Goal: Task Accomplishment & Management: Use online tool/utility

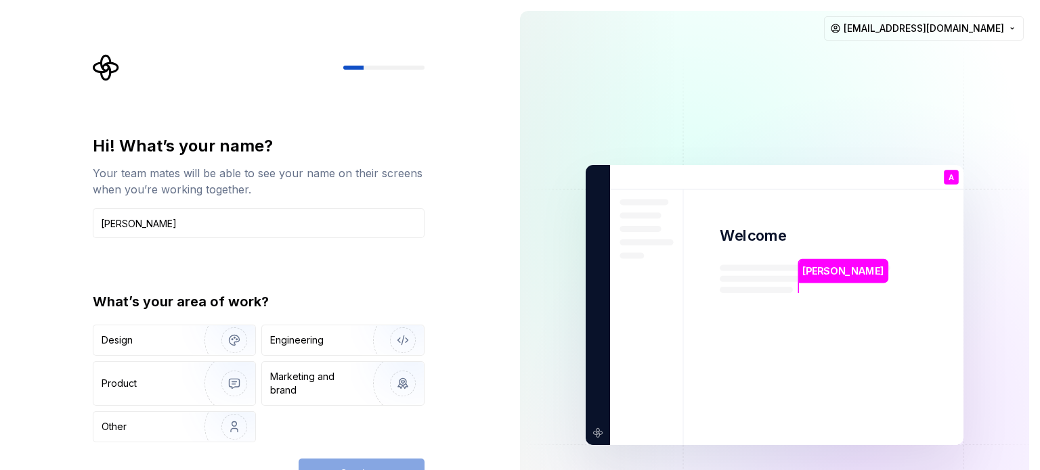
type input "[PERSON_NAME]"
click at [456, 254] on div "Hi! What’s your name? Your team mates will be able to see your name on their sc…" at bounding box center [254, 305] width 509 height 610
click at [325, 345] on div "Engineering" at bounding box center [324, 341] width 108 height 14
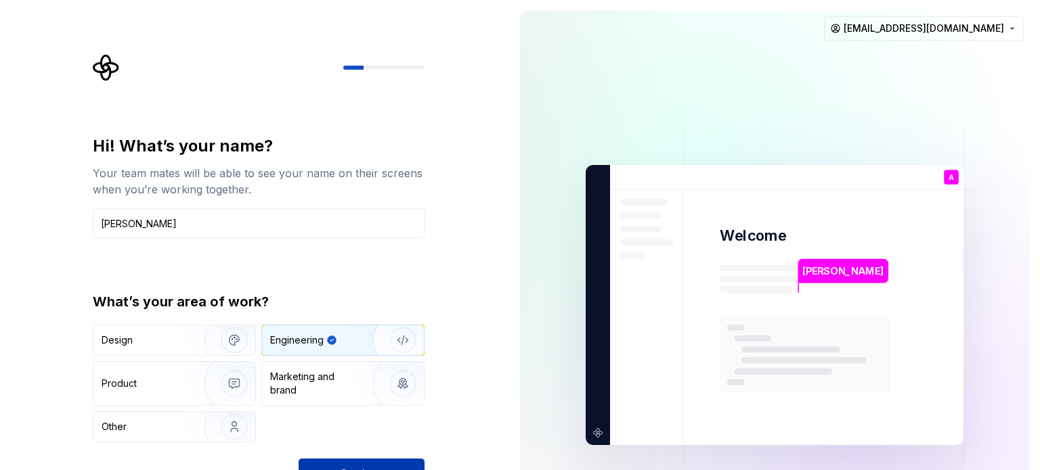
click at [345, 463] on button "Continue" at bounding box center [361, 474] width 126 height 30
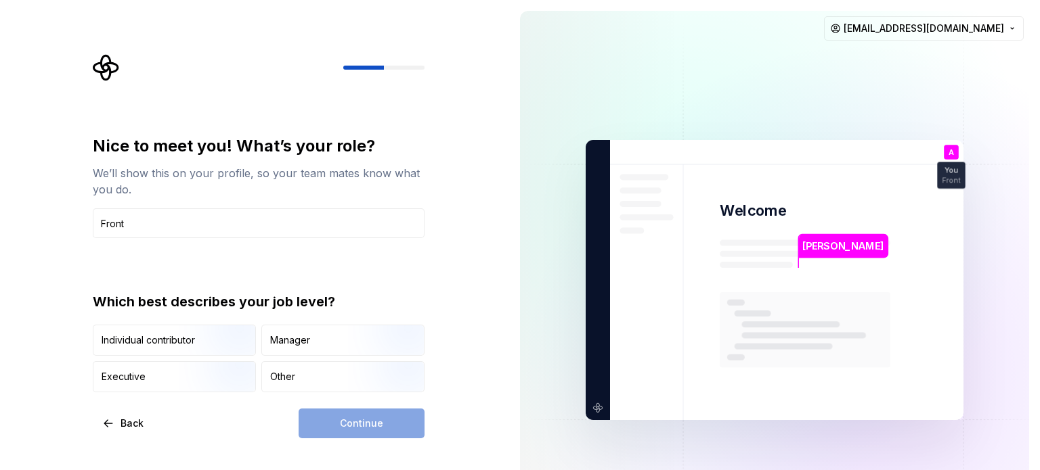
type input "Front end developer"
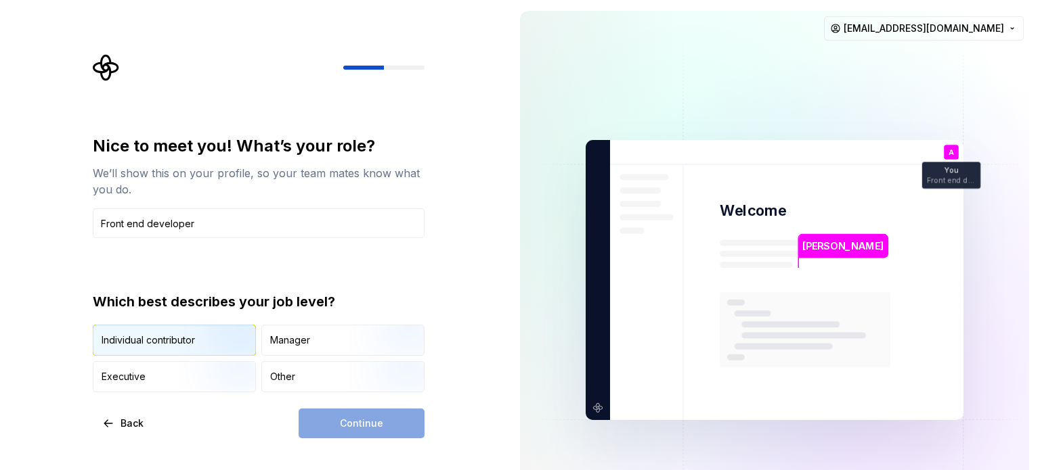
click at [222, 339] on img "button" at bounding box center [222, 357] width 87 height 91
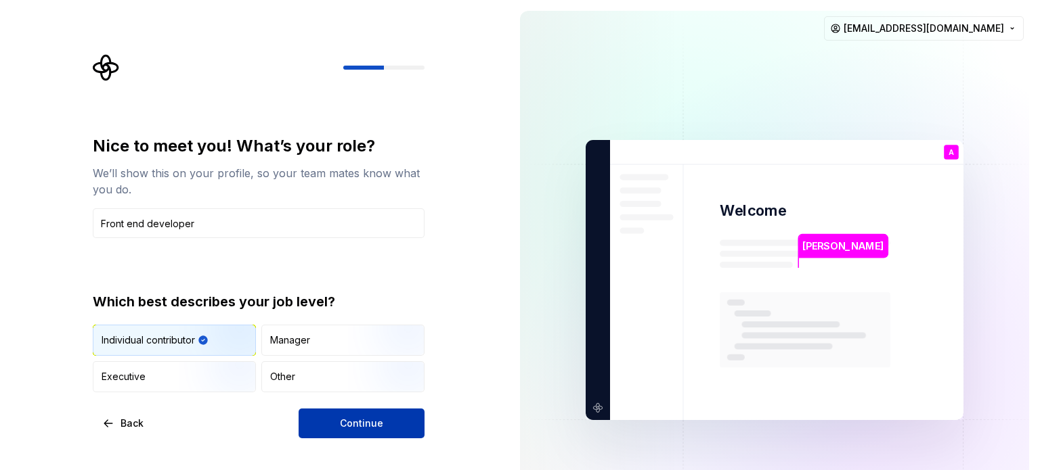
click at [352, 422] on span "Continue" at bounding box center [361, 424] width 43 height 14
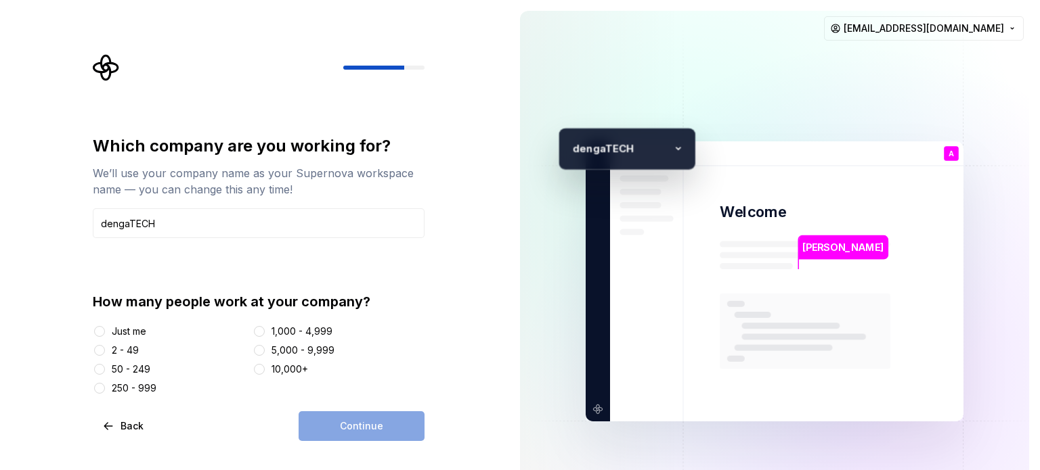
type input "dengaTECH"
click at [116, 332] on div "Just me" at bounding box center [129, 332] width 35 height 14
click at [105, 332] on button "Just me" at bounding box center [99, 331] width 11 height 11
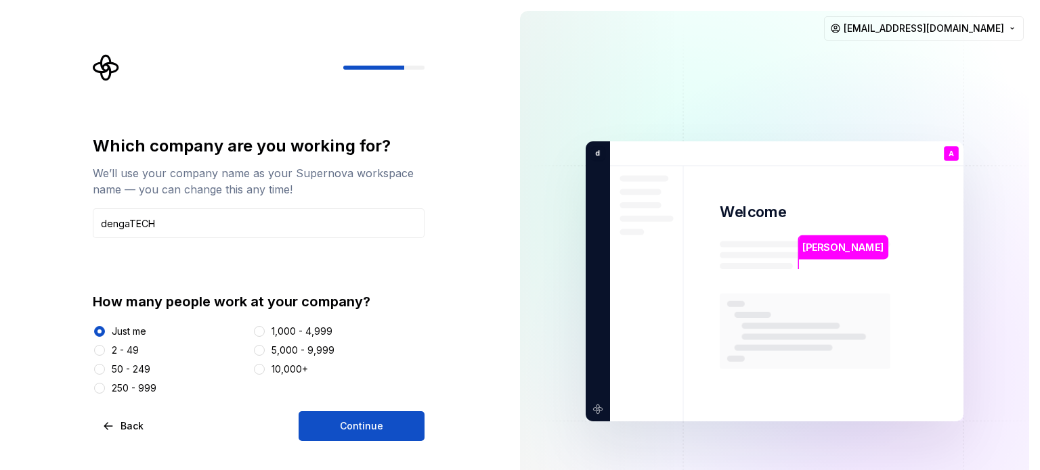
click at [335, 445] on div "Which company are you working for? We’ll use your company name as your Supernov…" at bounding box center [254, 281] width 509 height 563
click at [357, 432] on span "Continue" at bounding box center [361, 427] width 43 height 14
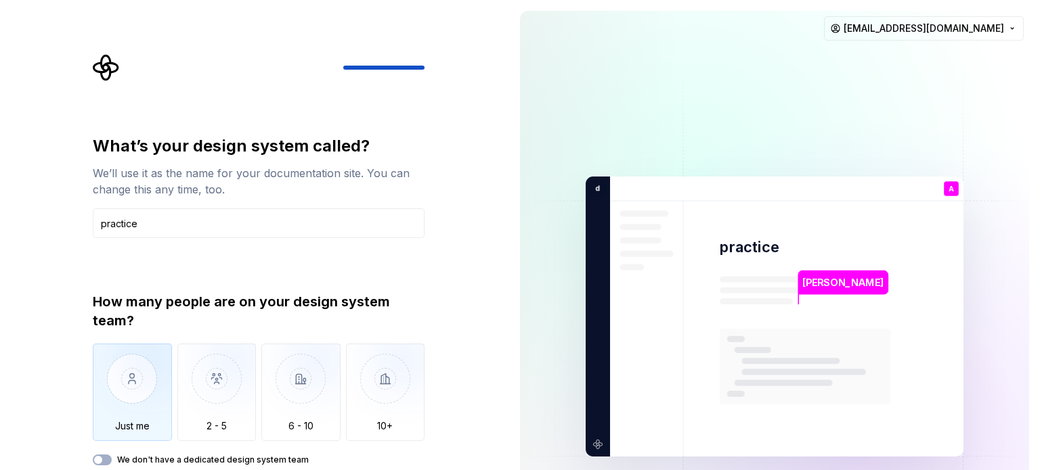
type input "practice"
click at [131, 362] on img "button" at bounding box center [132, 389] width 79 height 91
type button "Only one person"
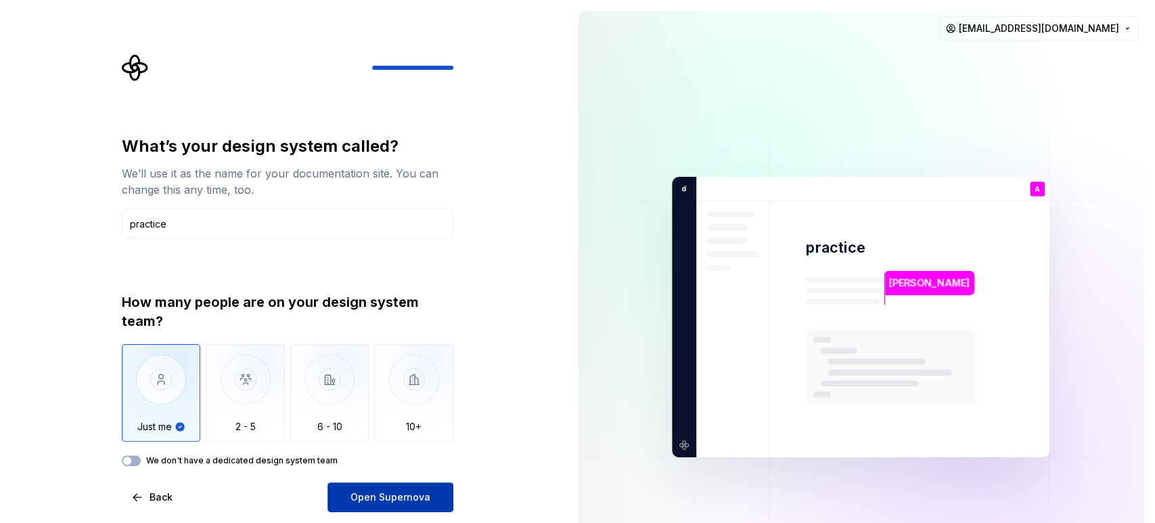
click at [405, 470] on button "Open Supernova" at bounding box center [391, 497] width 126 height 30
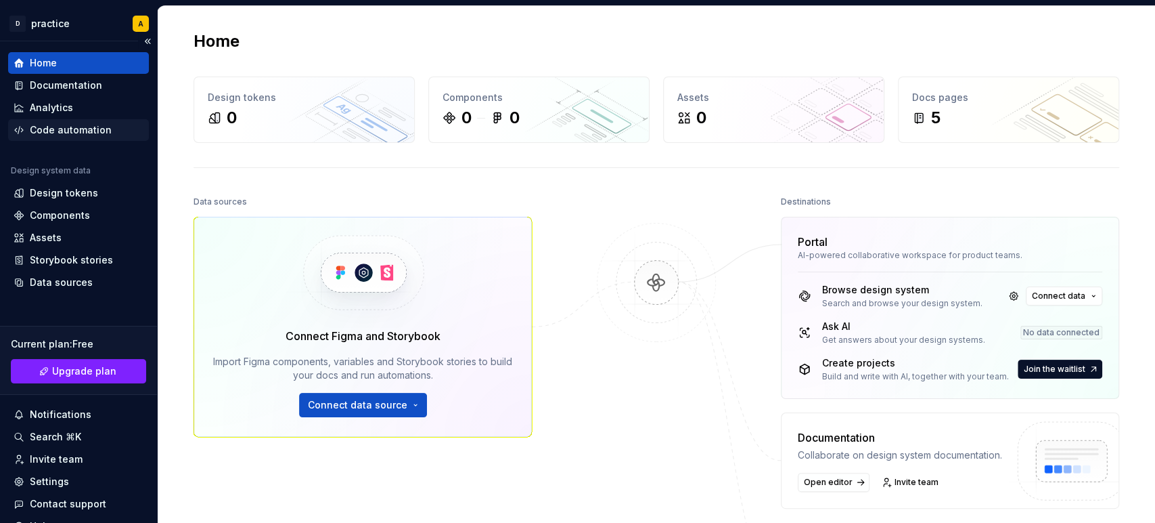
click at [62, 123] on div "Code automation" at bounding box center [71, 130] width 82 height 14
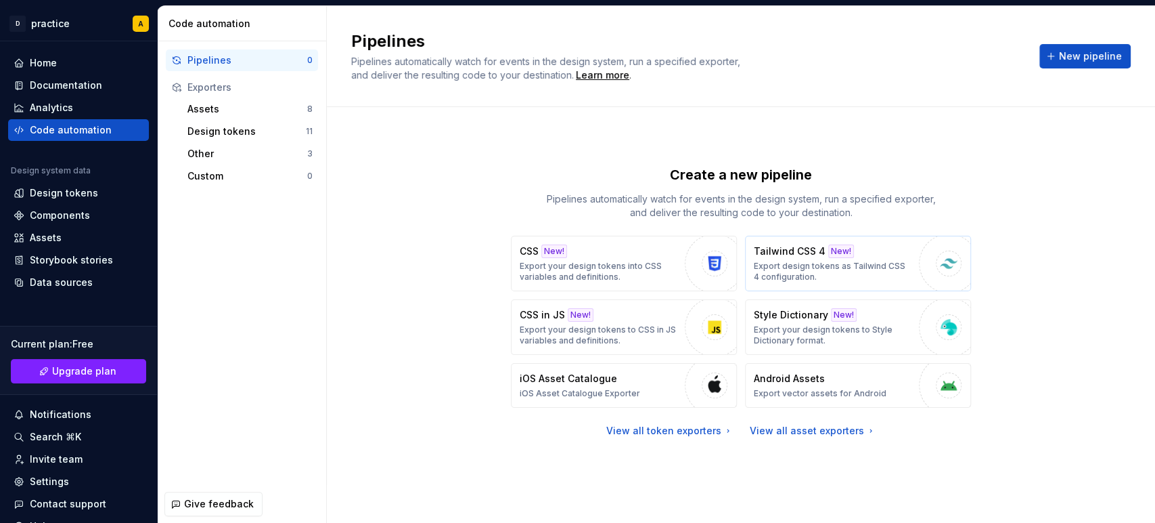
click at [860, 268] on p "Export design tokens as Tailwind CSS 4 configuration." at bounding box center [833, 272] width 158 height 22
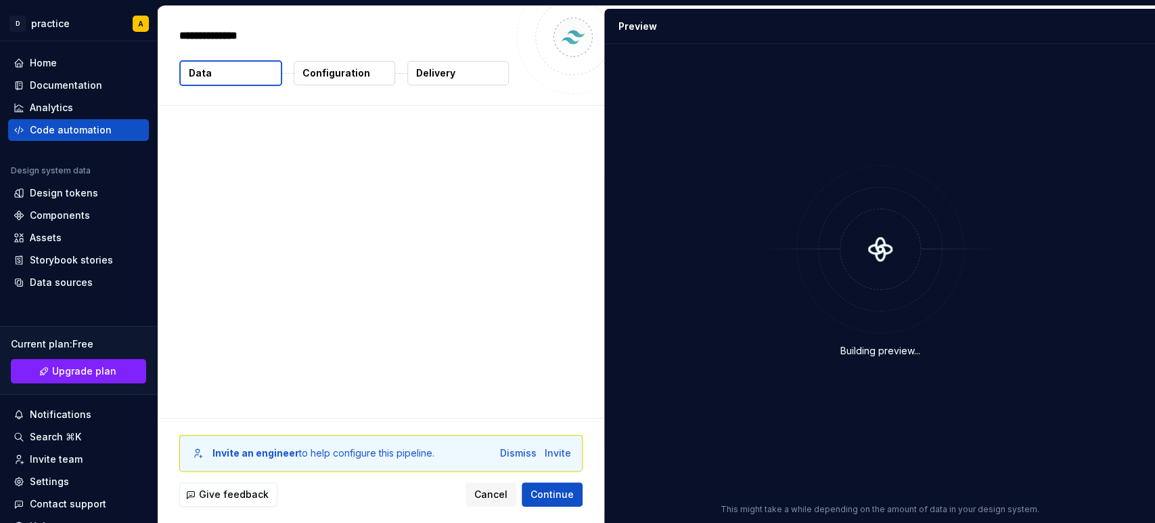
type textarea "*"
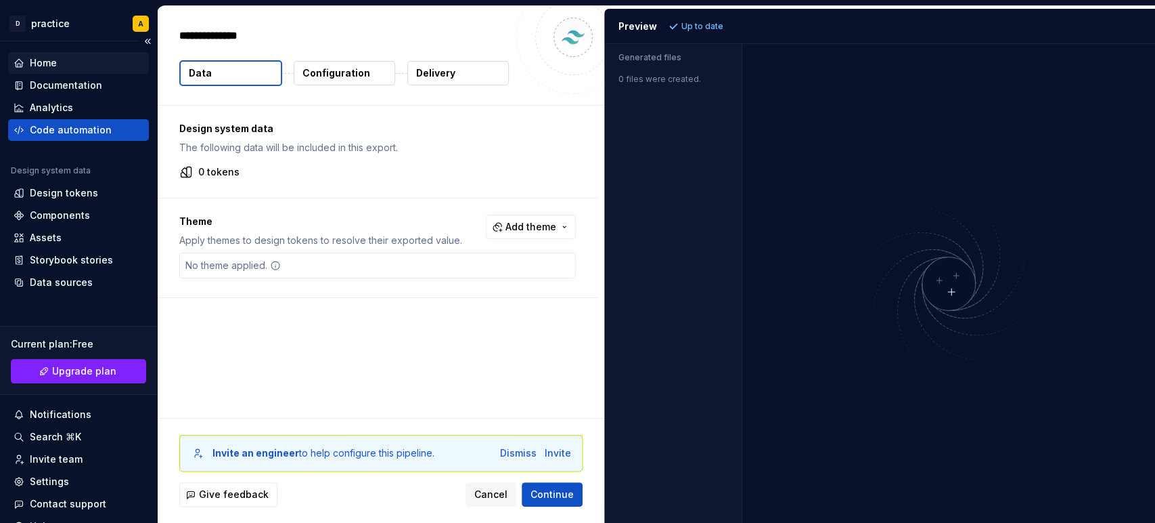
click at [43, 61] on div "Home" at bounding box center [43, 63] width 27 height 14
